Goal: Task Accomplishment & Management: Manage account settings

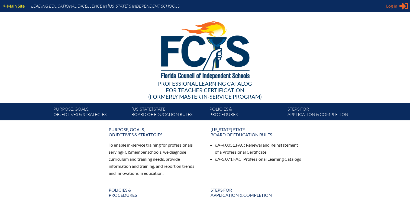
type input "[EMAIL_ADDRESS][DOMAIN_NAME]"
click at [390, 8] on span "Log in" at bounding box center [391, 6] width 11 height 7
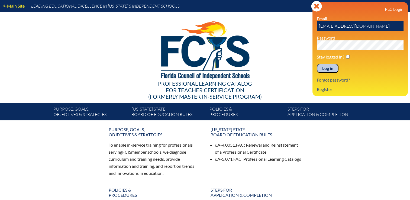
click at [327, 66] on input "Log in" at bounding box center [328, 68] width 22 height 9
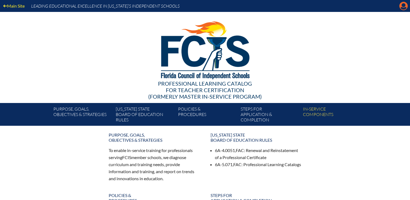
click at [405, 7] on icon "Manage Account" at bounding box center [403, 6] width 9 height 9
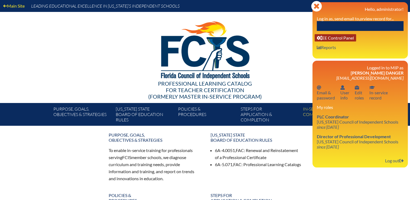
click at [336, 39] on link "User info EE Control Panel" at bounding box center [335, 37] width 41 height 7
click at [323, 37] on link "User info EE Control Panel" at bounding box center [335, 37] width 41 height 7
